Goal: Navigation & Orientation: Go to known website

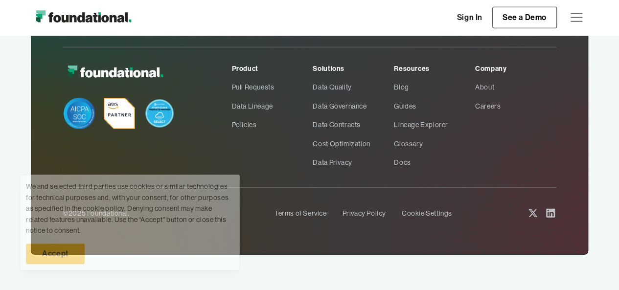
scroll to position [3142, 0]
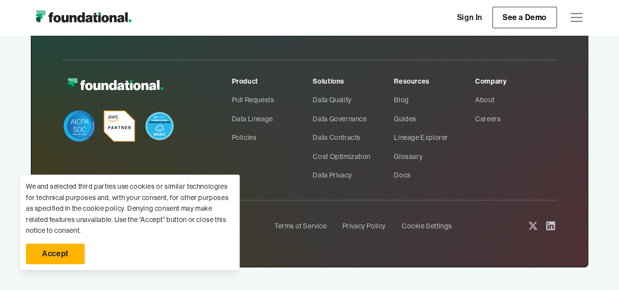
click at [551, 222] on icon at bounding box center [550, 226] width 12 height 12
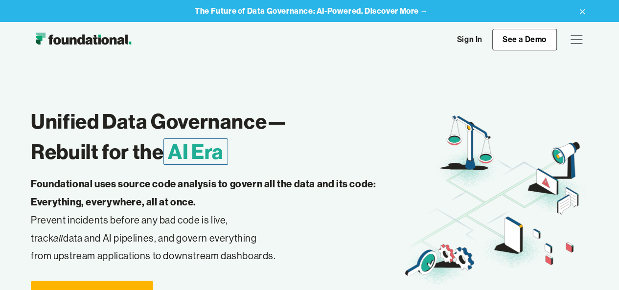
click at [582, 9] on icon at bounding box center [582, 12] width 12 height 16
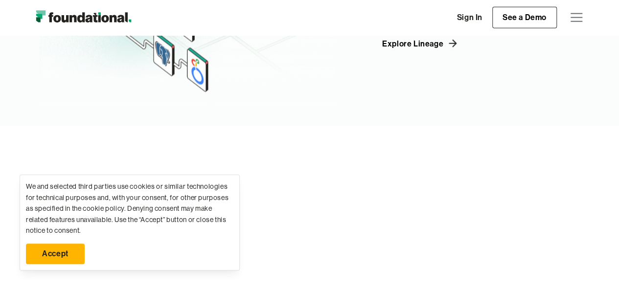
scroll to position [1225, 0]
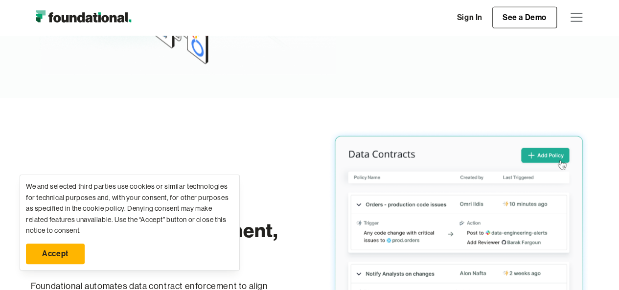
click at [69, 254] on link "Accept" at bounding box center [55, 254] width 59 height 21
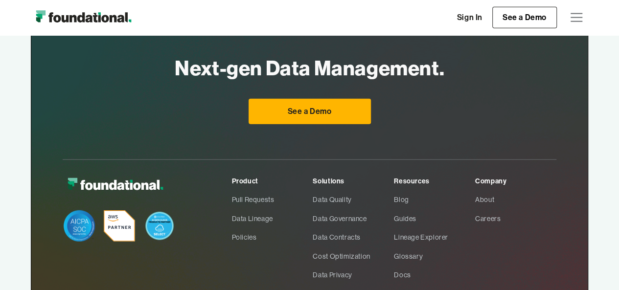
scroll to position [3133, 0]
